Goal: Use online tool/utility: Utilize a website feature to perform a specific function

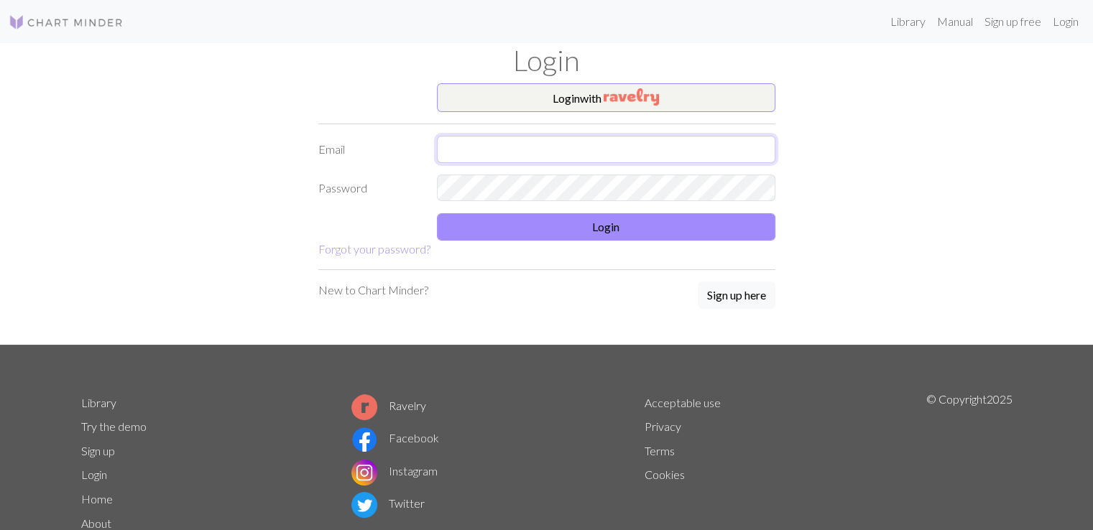
click at [561, 145] on input "text" at bounding box center [606, 149] width 339 height 27
type input "[EMAIL_ADDRESS][DOMAIN_NAME]"
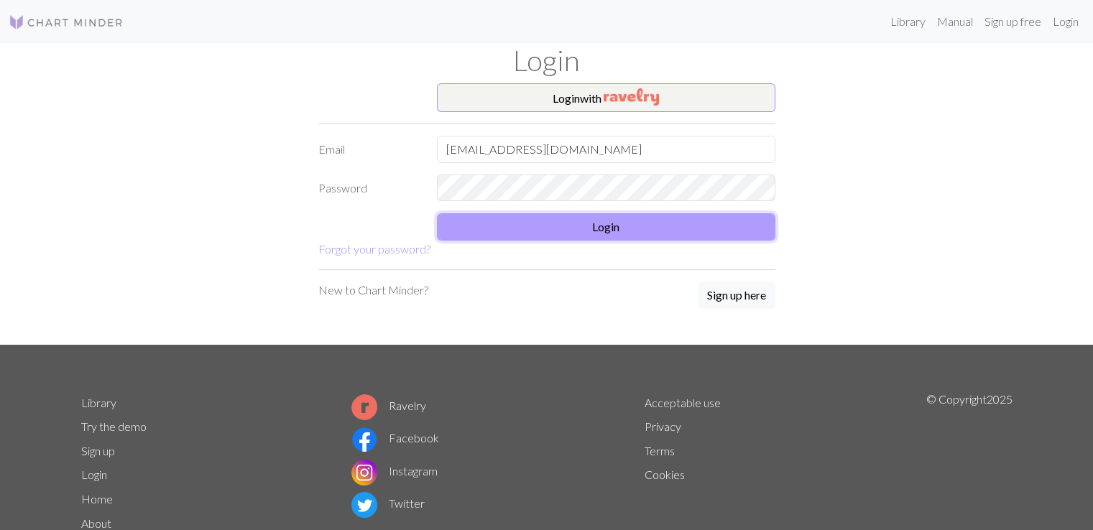
click at [541, 219] on button "Login" at bounding box center [606, 226] width 339 height 27
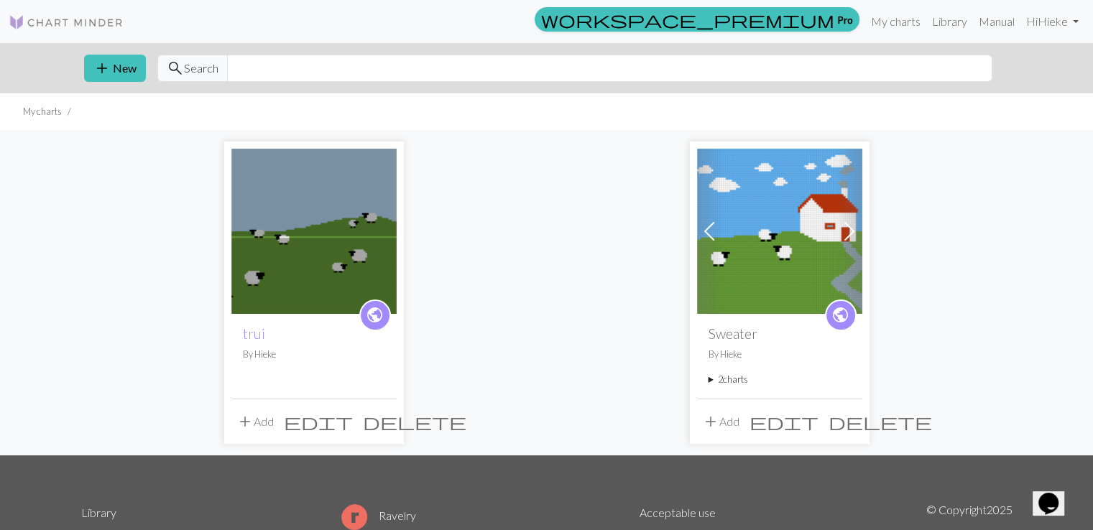
click at [359, 215] on img at bounding box center [313, 231] width 165 height 165
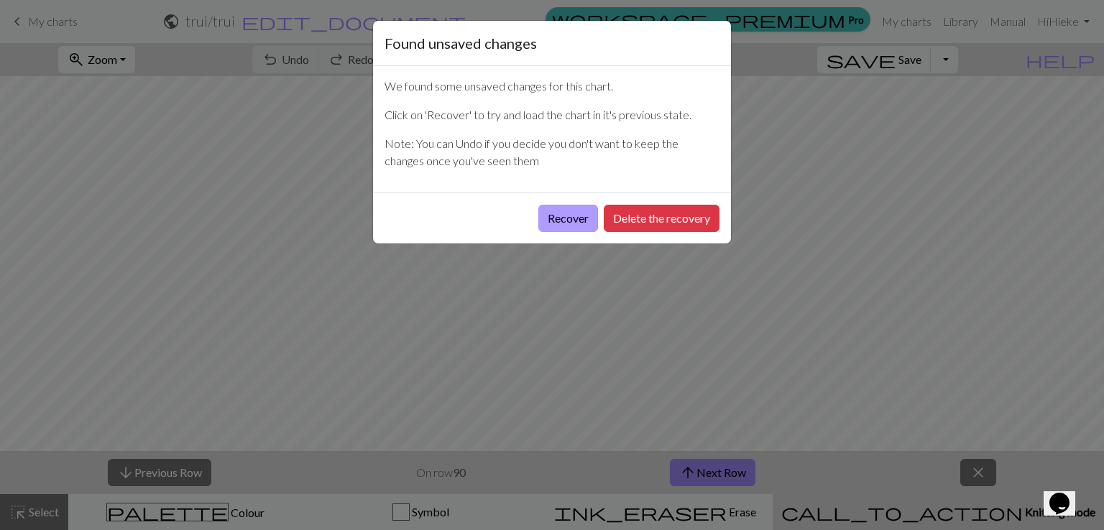
click at [565, 212] on button "Recover" at bounding box center [568, 218] width 60 height 27
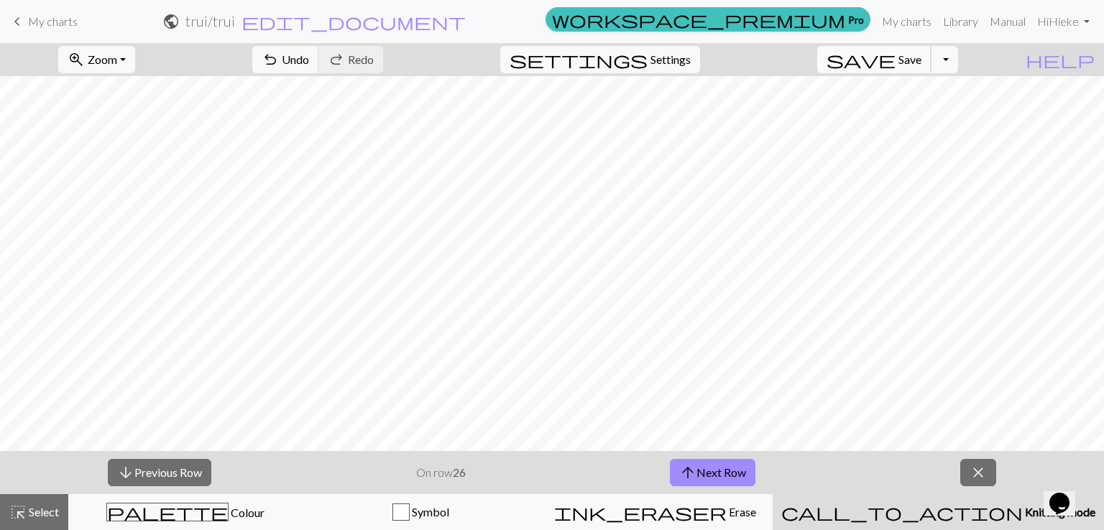
click at [922, 66] on span "Save" at bounding box center [910, 59] width 23 height 14
click at [698, 467] on button "arrow_upward Next Row" at bounding box center [713, 472] width 86 height 27
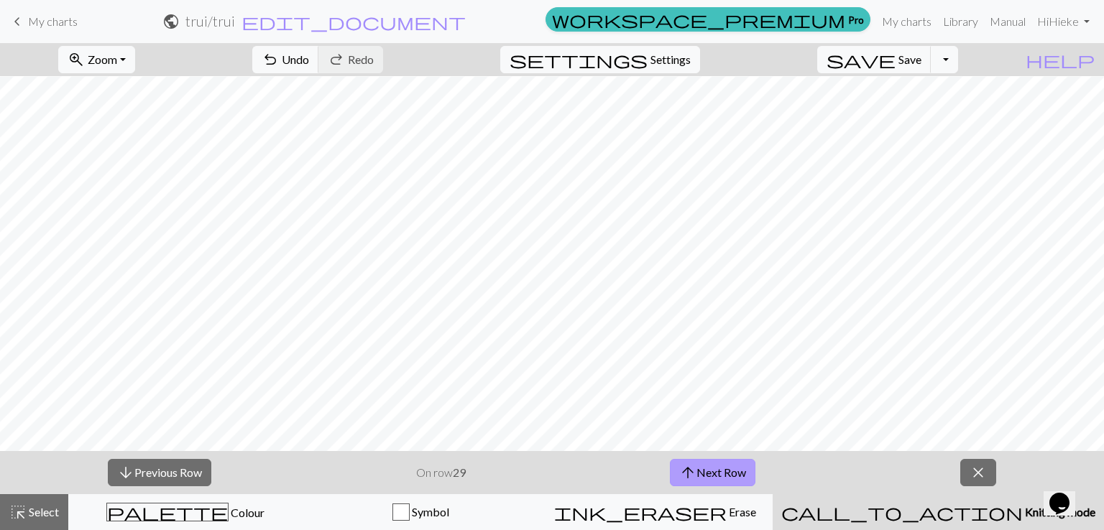
click at [693, 469] on span "arrow_upward" at bounding box center [687, 473] width 17 height 20
click at [725, 461] on button "arrow_upward Next Row" at bounding box center [713, 472] width 86 height 27
click at [171, 472] on button "arrow_downward Previous Row" at bounding box center [160, 472] width 104 height 27
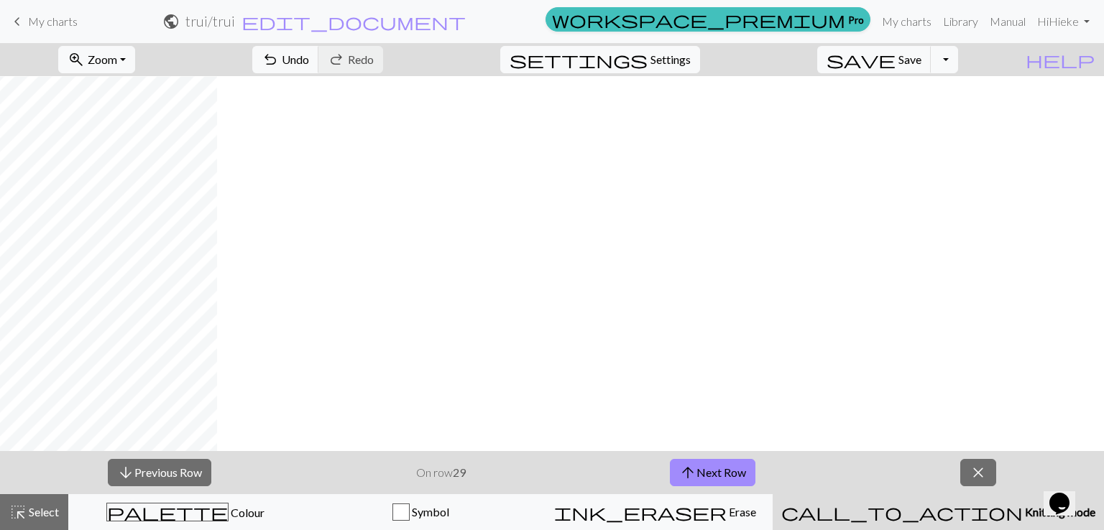
scroll to position [1030, 0]
click at [732, 464] on button "arrow_upward Next Row" at bounding box center [713, 472] width 86 height 27
click at [998, 461] on div "arrow_downward Previous Row On row 30 arrow_upward Next Row close" at bounding box center [552, 472] width 1104 height 43
click at [986, 472] on span "close" at bounding box center [978, 473] width 17 height 20
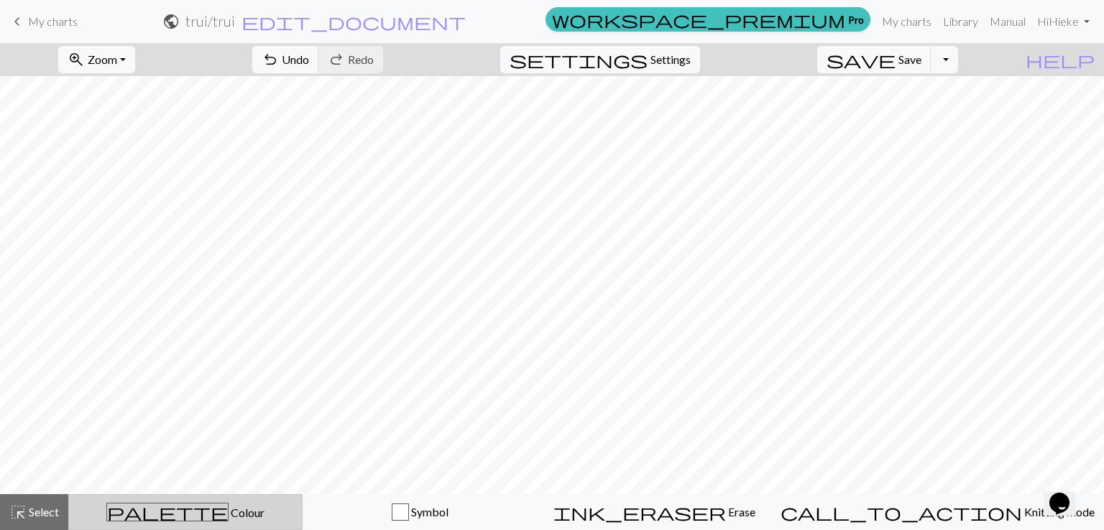
click at [229, 514] on span "Colour" at bounding box center [247, 513] width 36 height 14
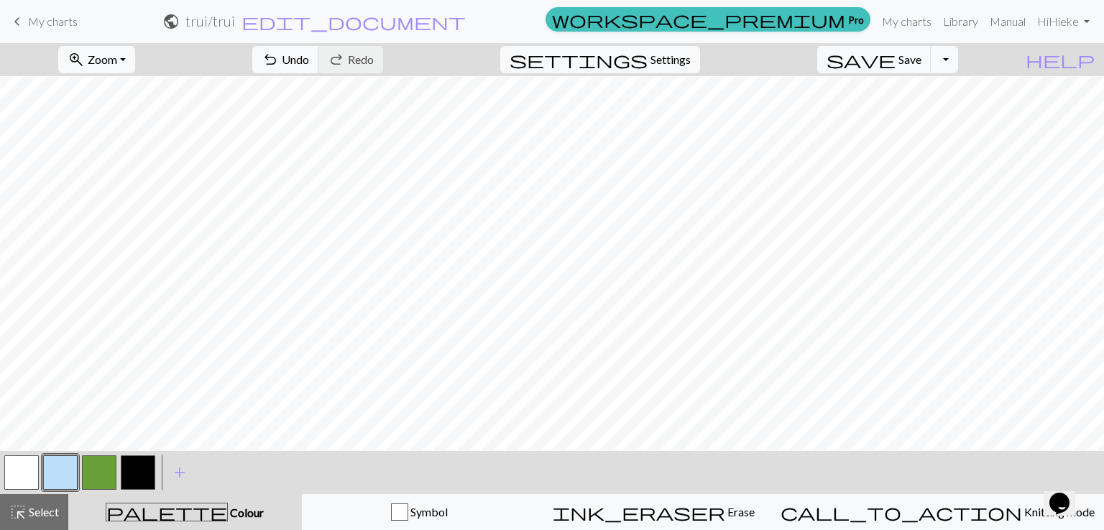
click at [96, 460] on button "button" at bounding box center [99, 473] width 35 height 35
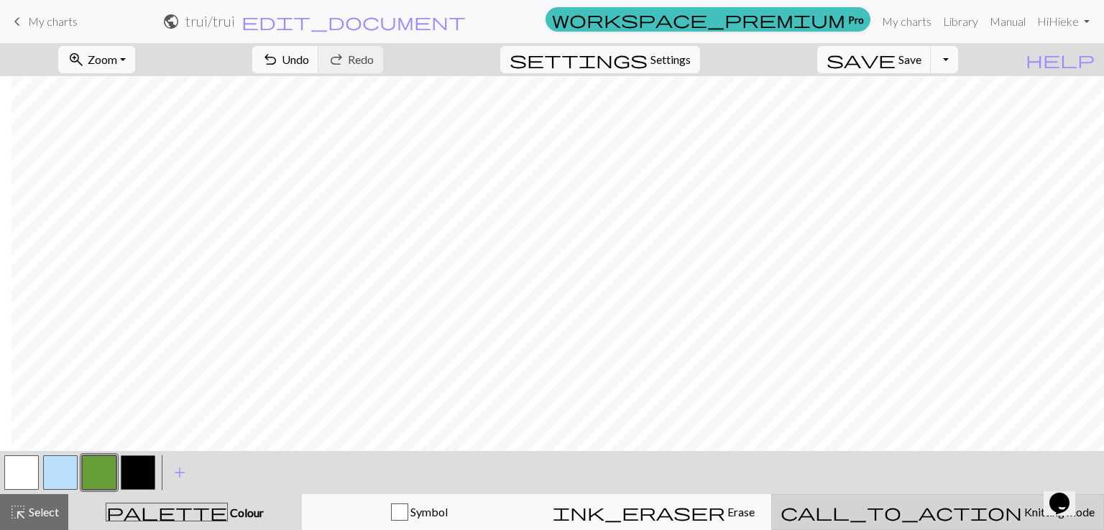
click at [1022, 510] on span "Knitting mode" at bounding box center [1058, 512] width 73 height 14
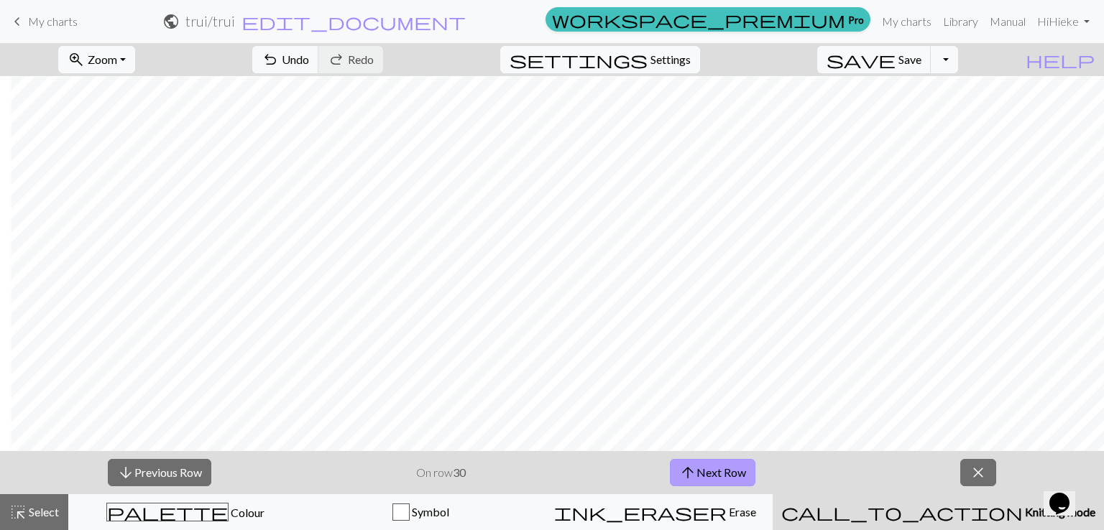
click at [703, 484] on button "arrow_upward Next Row" at bounding box center [713, 472] width 86 height 27
click at [694, 471] on span "arrow_upward" at bounding box center [687, 473] width 17 height 20
click at [706, 474] on button "arrow_upward Next Row" at bounding box center [713, 472] width 86 height 27
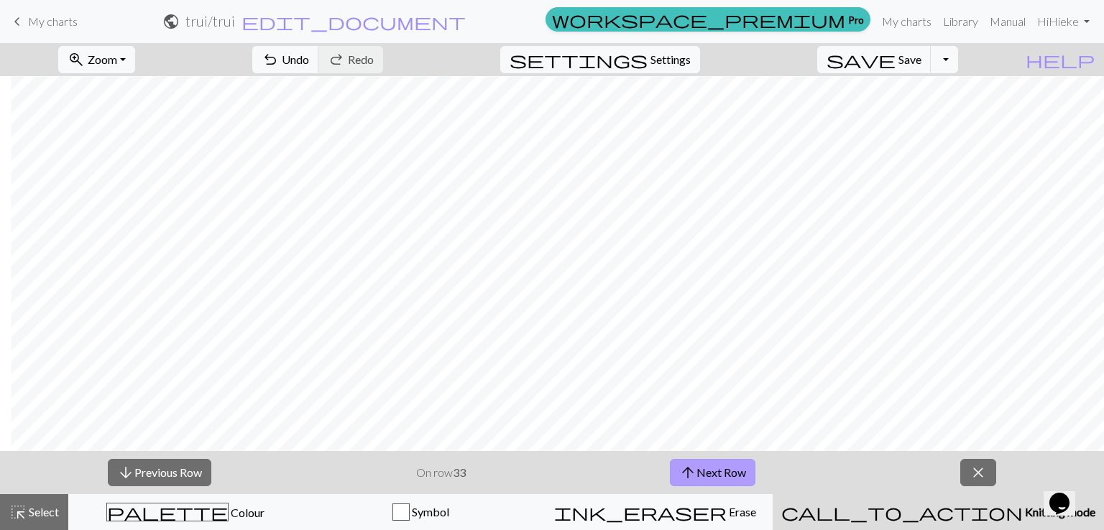
click at [696, 463] on span "arrow_upward" at bounding box center [687, 473] width 17 height 20
